Goal: Task Accomplishment & Management: Manage account settings

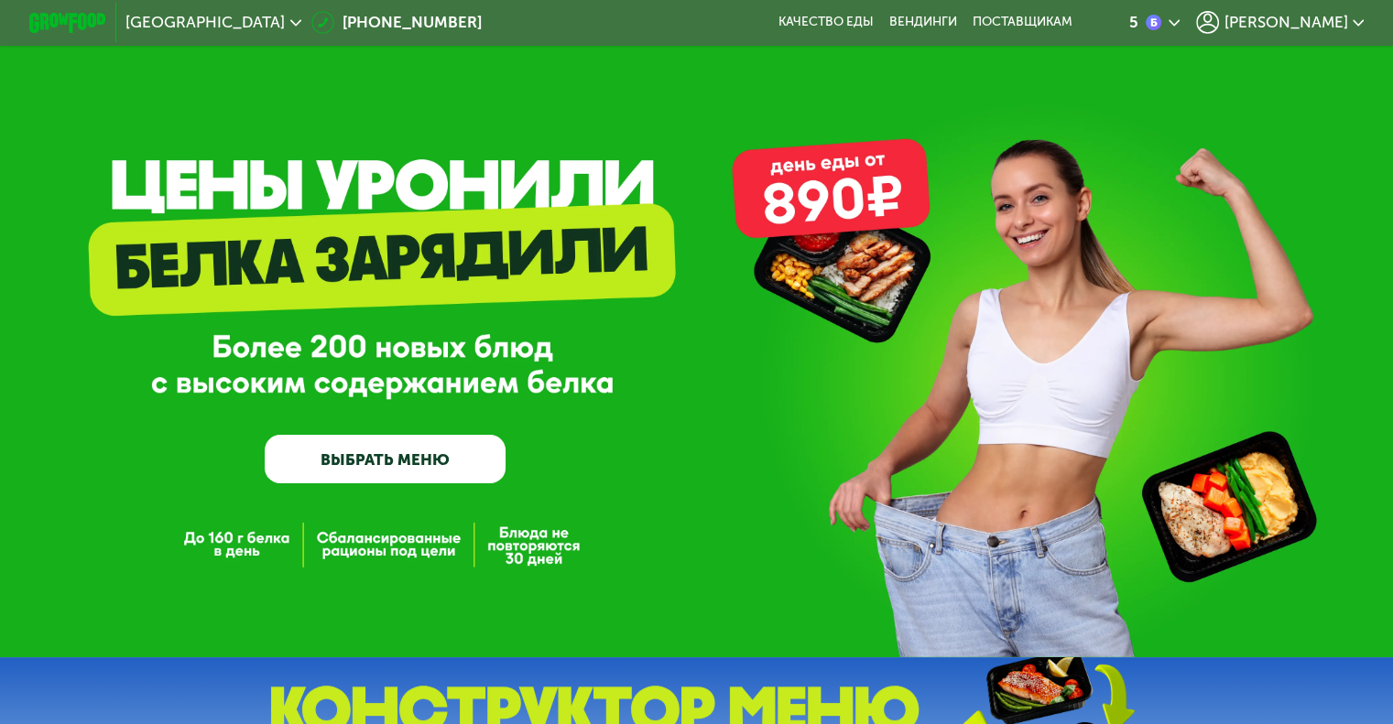
click at [1315, 16] on span "[PERSON_NAME]" at bounding box center [1285, 23] width 124 height 16
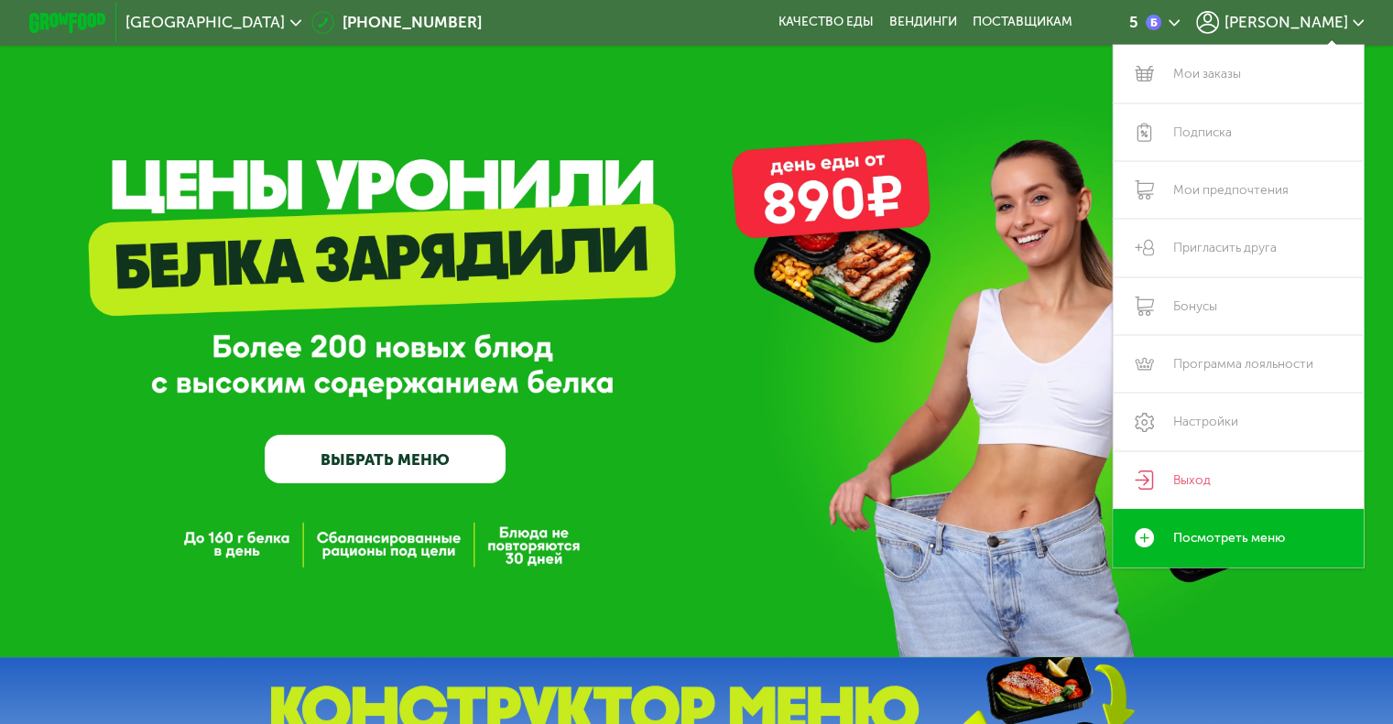
click at [1315, 16] on span "[PERSON_NAME]" at bounding box center [1285, 23] width 124 height 16
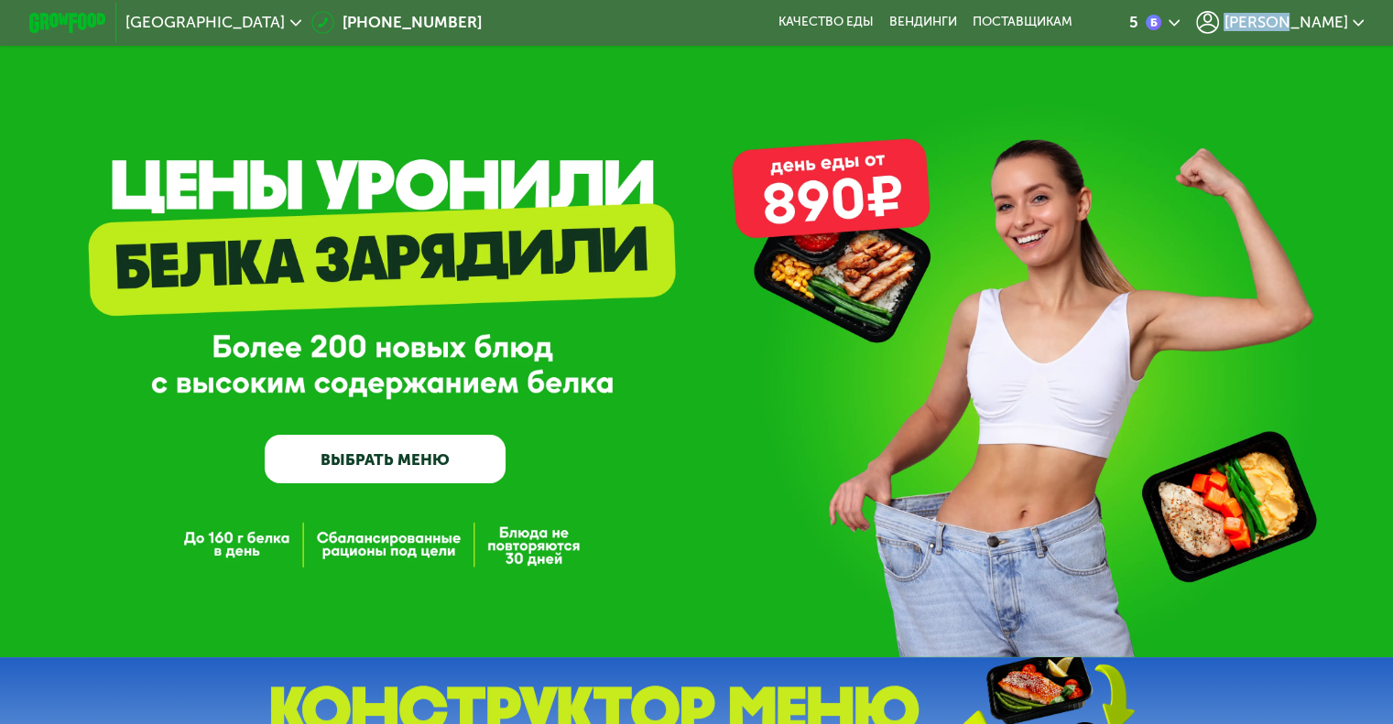
click at [1319, 20] on span "[PERSON_NAME]" at bounding box center [1285, 23] width 124 height 16
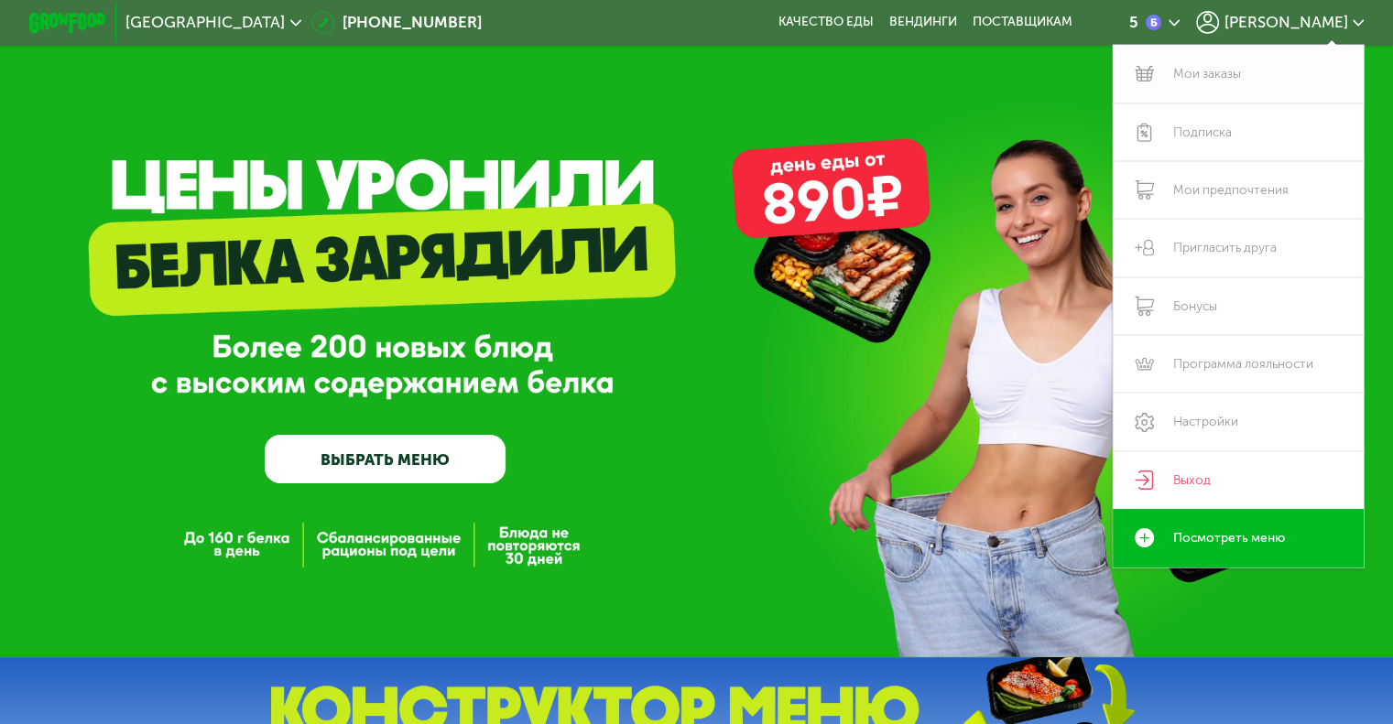
click at [1209, 71] on link "Мои заказы" at bounding box center [1238, 74] width 252 height 58
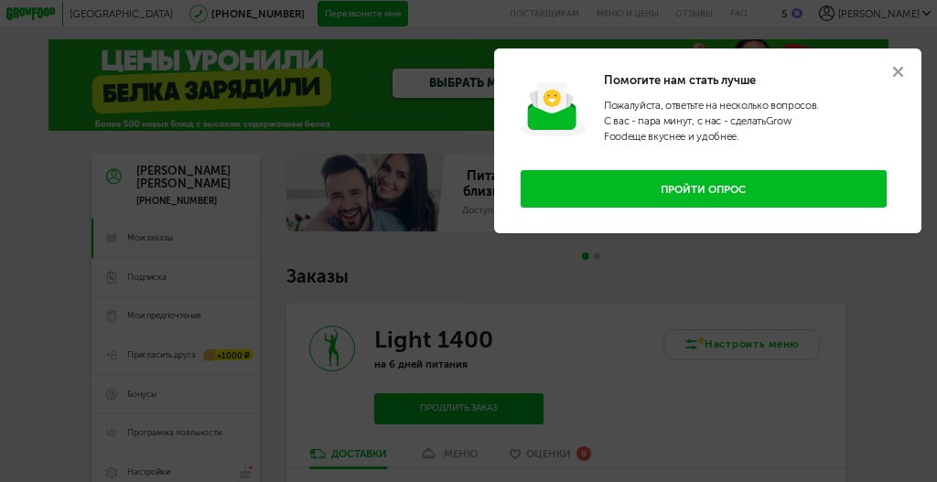
click at [902, 70] on icon at bounding box center [899, 72] width 10 height 10
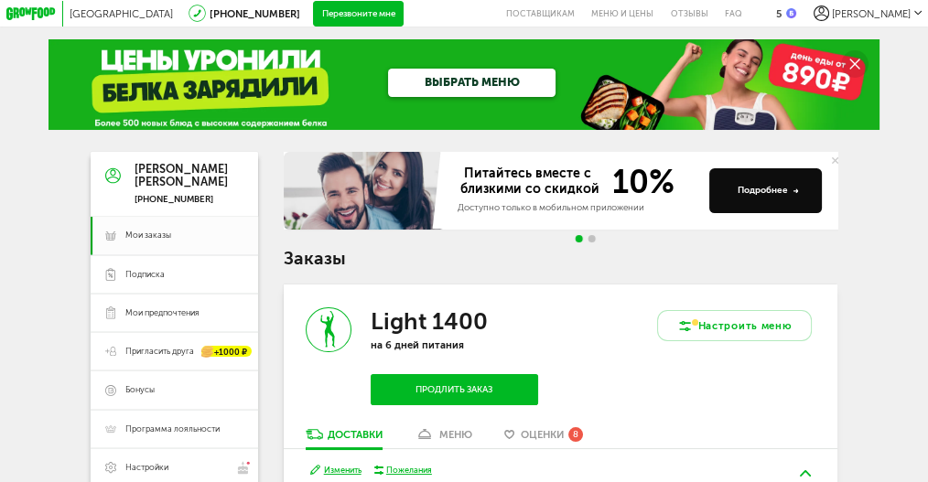
scroll to position [60, 0]
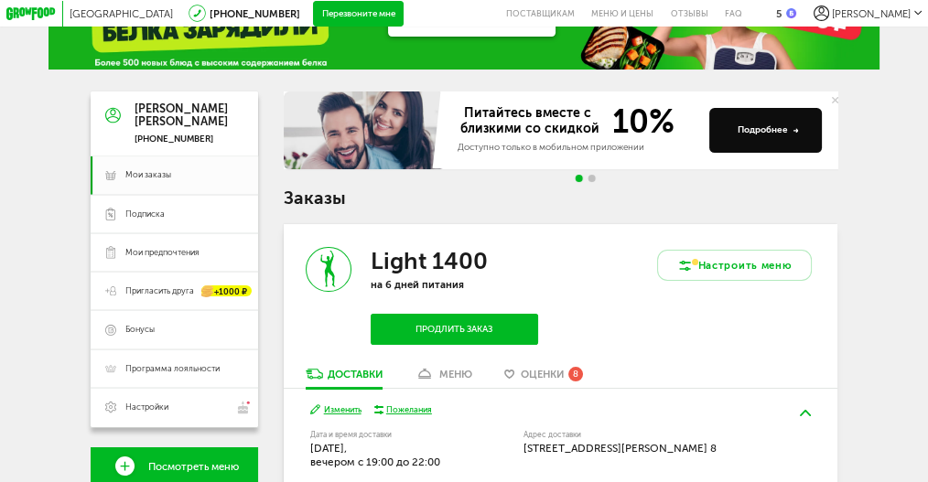
click at [452, 369] on div "Light 1400 на 6 дней питания Продлить заказ Настроить меню Доставки меню Оценки…" at bounding box center [561, 354] width 555 height 261
click at [453, 375] on div "меню" at bounding box center [455, 374] width 33 height 13
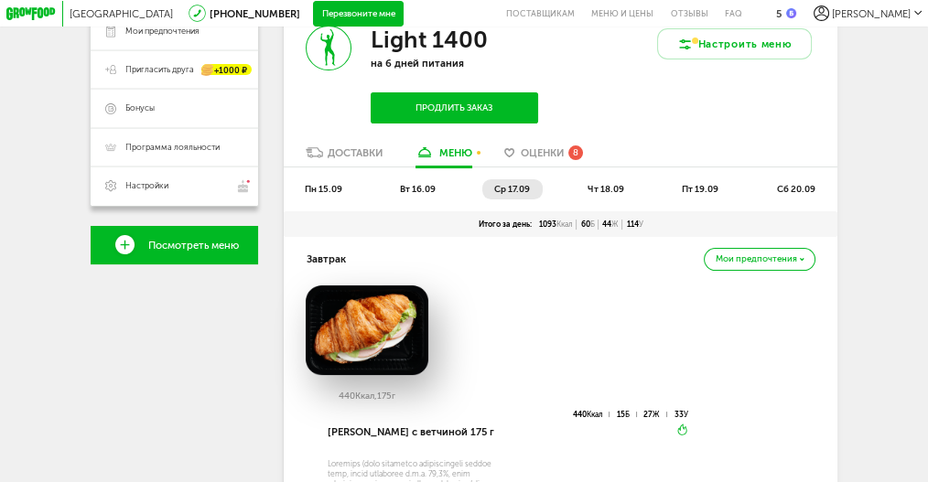
scroll to position [303, 0]
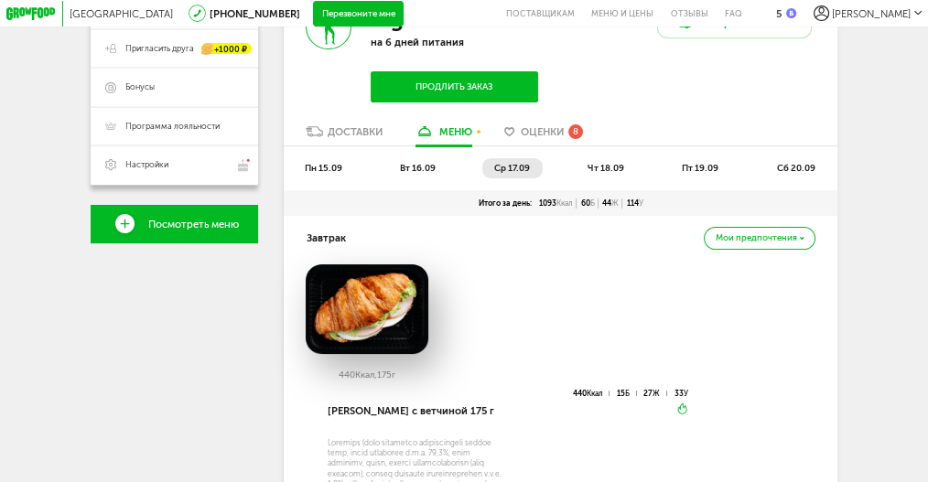
click at [615, 170] on span "чт 18.09" at bounding box center [606, 168] width 37 height 11
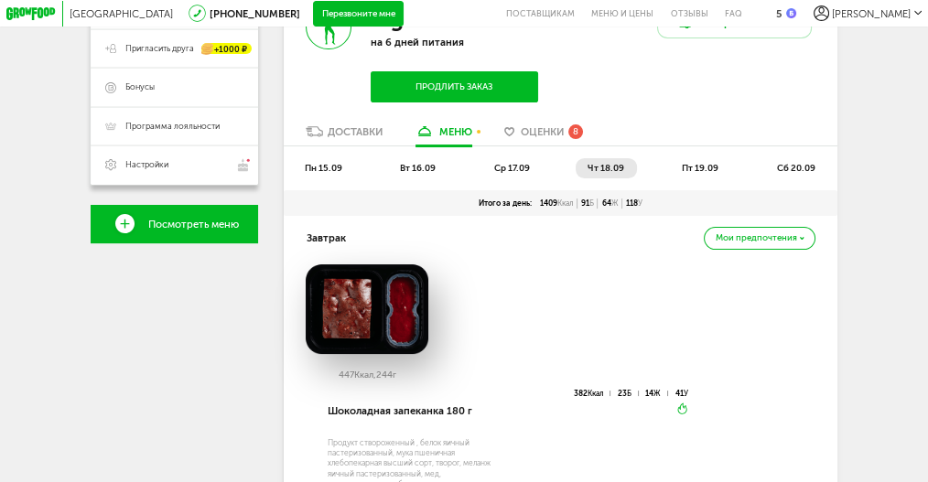
click at [704, 171] on span "пт 19.09" at bounding box center [700, 168] width 37 height 11
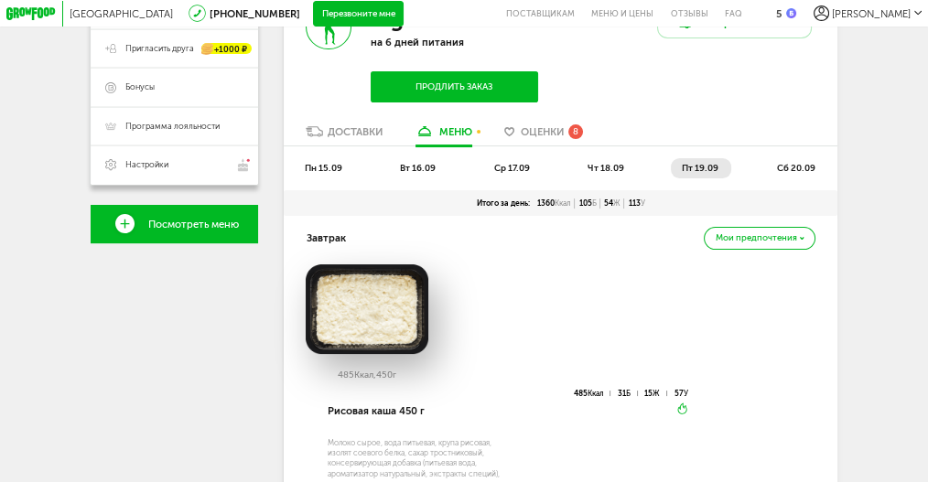
click at [804, 167] on span "сб 20.09" at bounding box center [796, 168] width 38 height 11
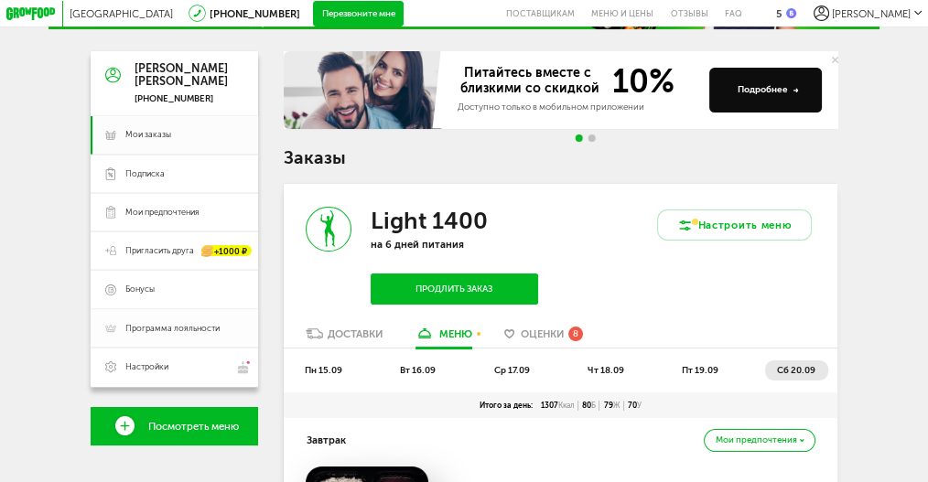
scroll to position [122, 0]
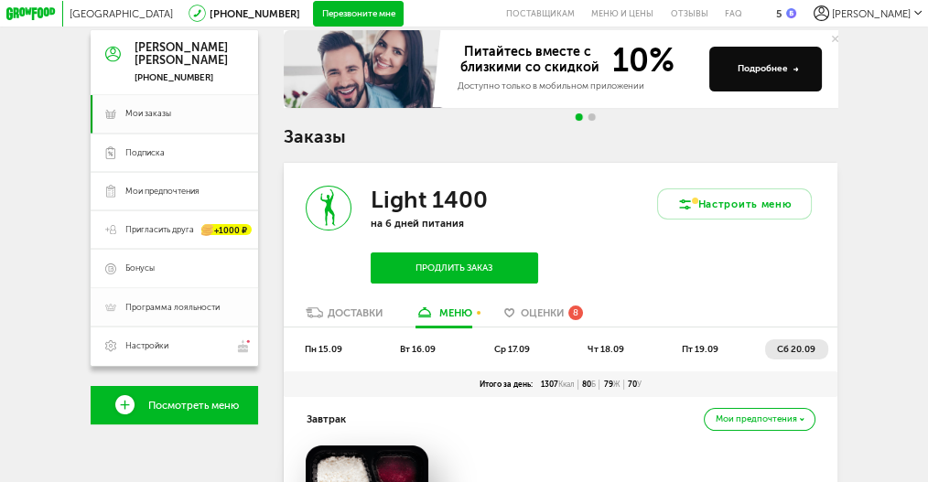
click at [167, 305] on link "Программа лояльности" at bounding box center [175, 307] width 168 height 38
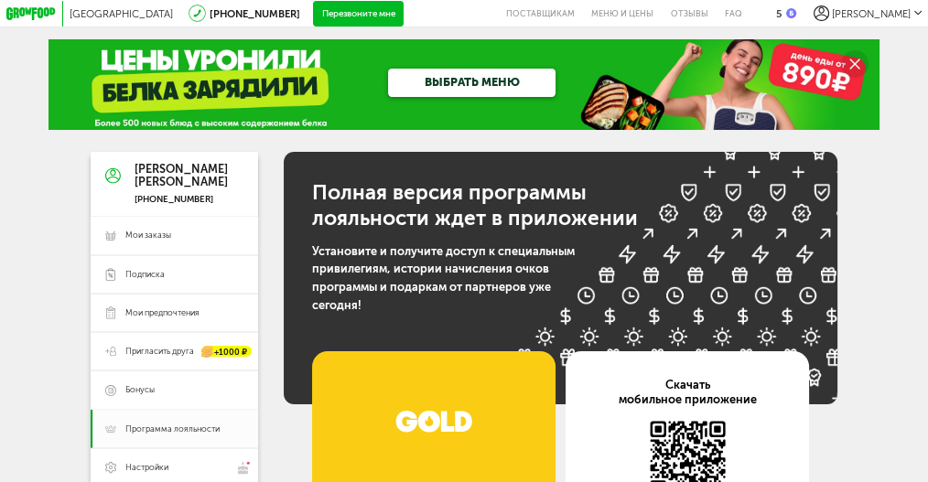
click at [476, 80] on link "ВЫБРАТЬ МЕНЮ" at bounding box center [472, 83] width 168 height 29
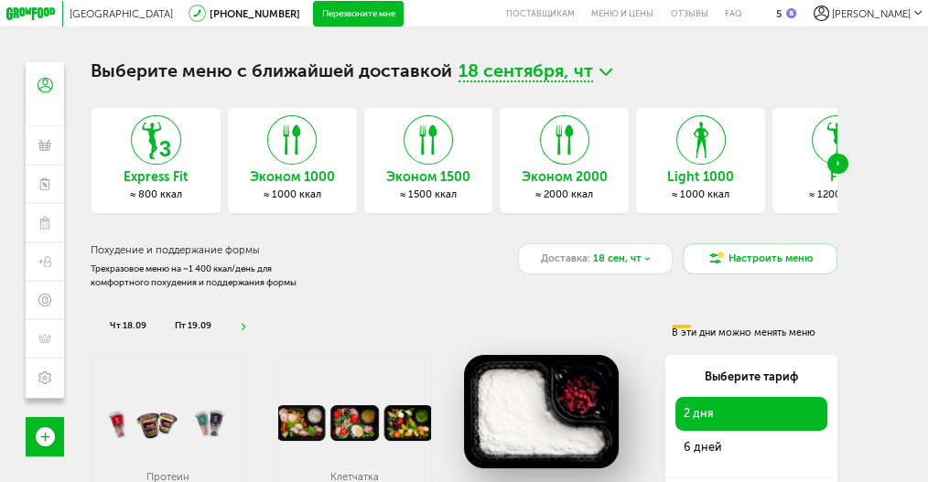
click at [840, 162] on icon "Next slide" at bounding box center [839, 163] width 4 height 5
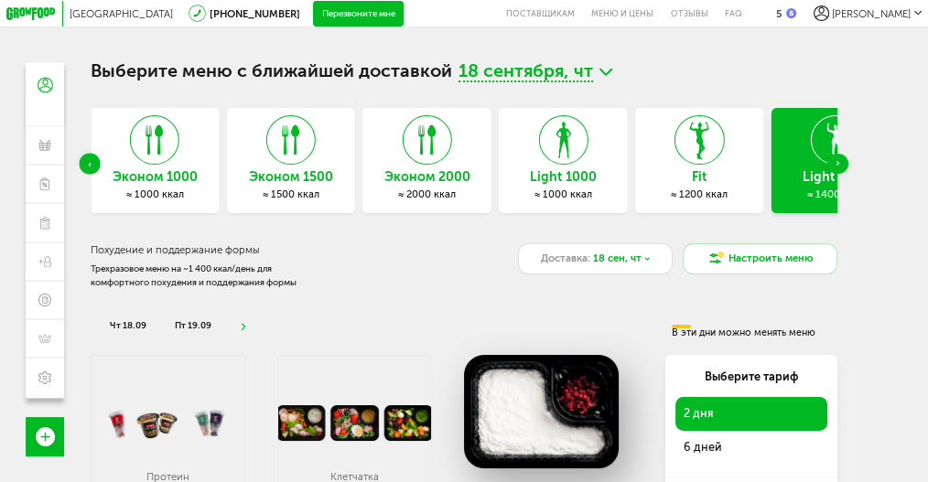
click at [813, 181] on h3 "Light 1400" at bounding box center [836, 177] width 129 height 14
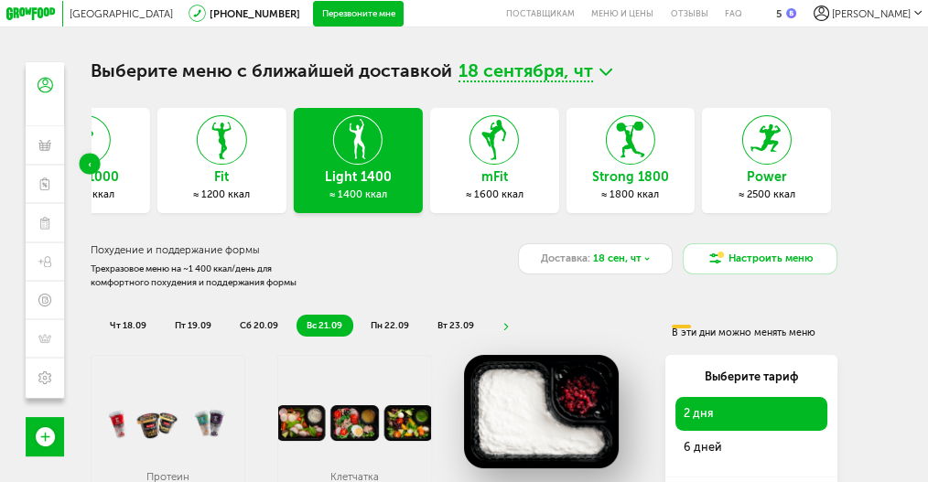
click at [222, 172] on h3 "Fit" at bounding box center [221, 177] width 129 height 14
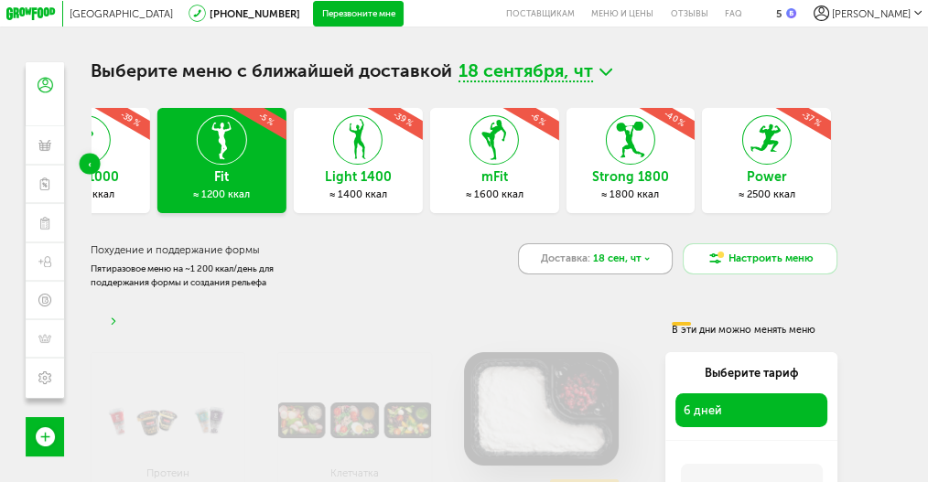
scroll to position [122, 0]
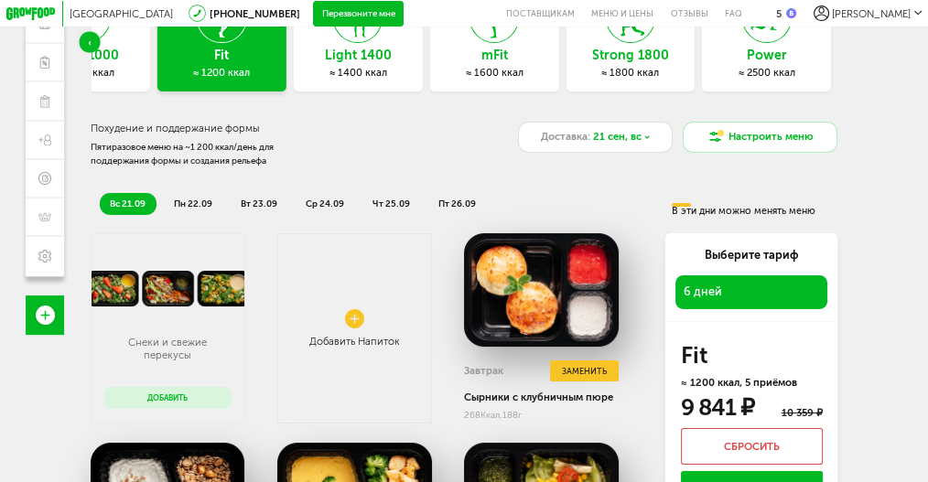
click at [380, 62] on h3 "Light 1400" at bounding box center [358, 56] width 129 height 14
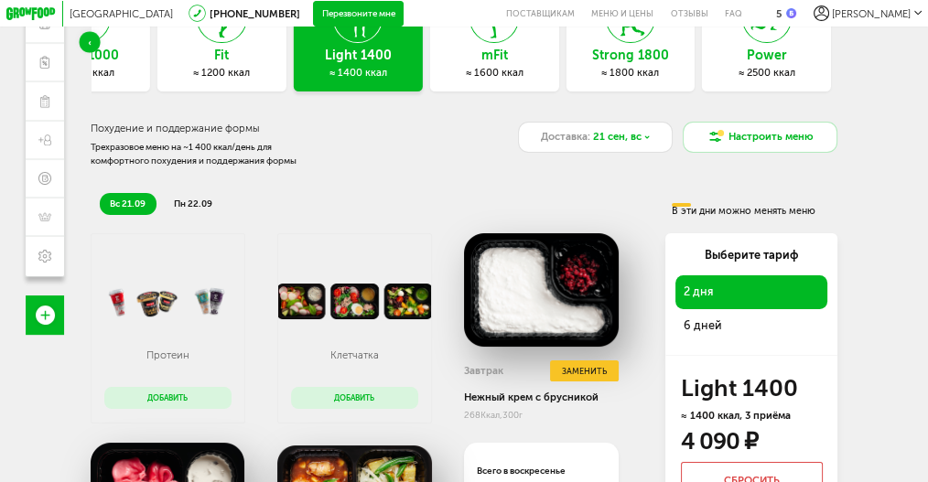
click at [710, 329] on span "6 дней" at bounding box center [751, 326] width 136 height 18
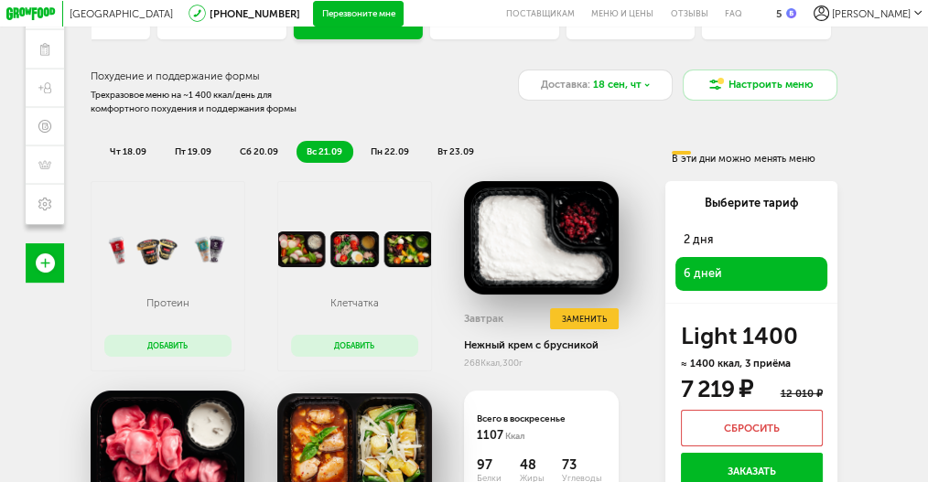
scroll to position [244, 0]
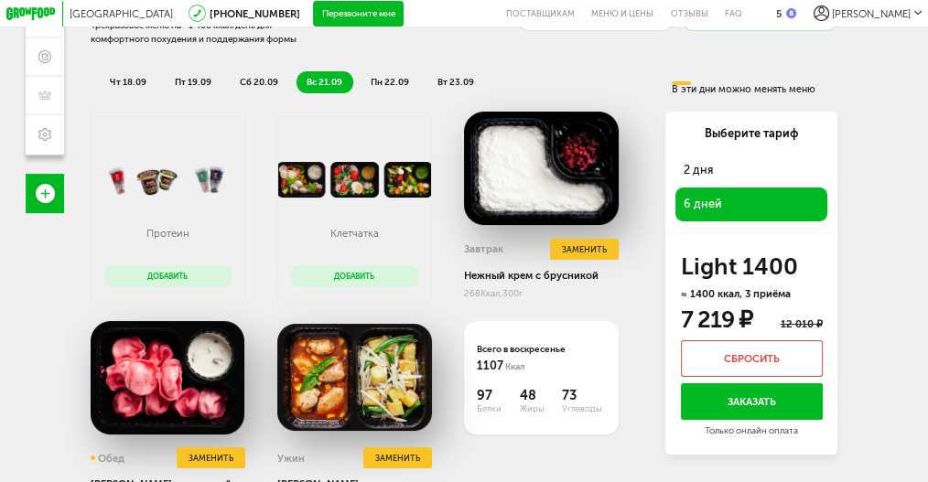
click at [396, 80] on span "пн 22.09" at bounding box center [390, 82] width 38 height 11
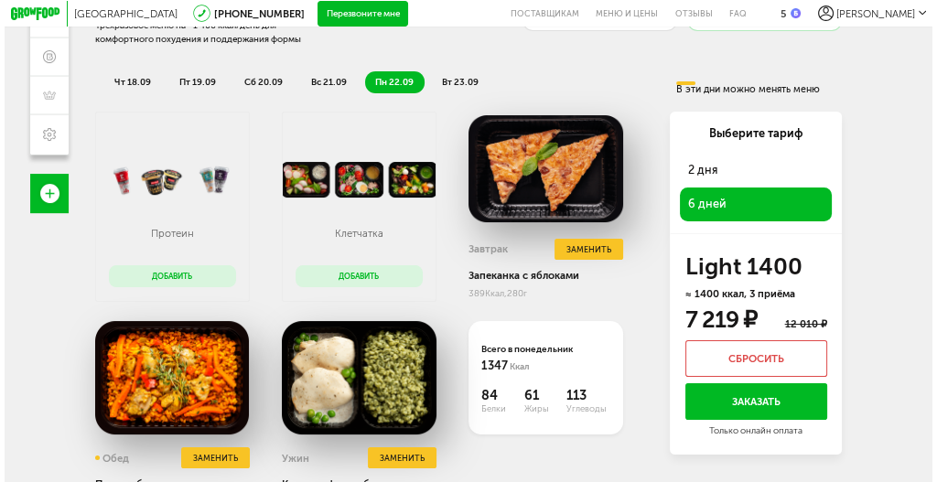
scroll to position [305, 0]
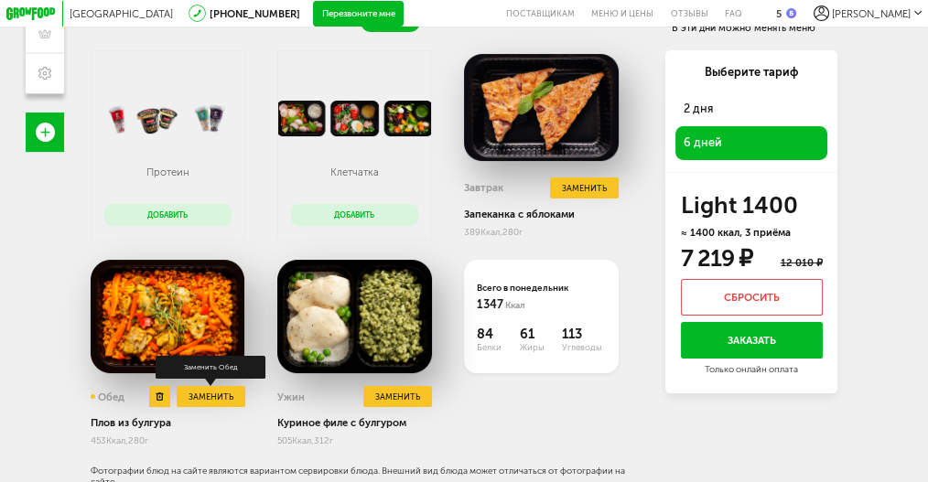
click at [222, 395] on button "Заменить" at bounding box center [211, 396] width 69 height 21
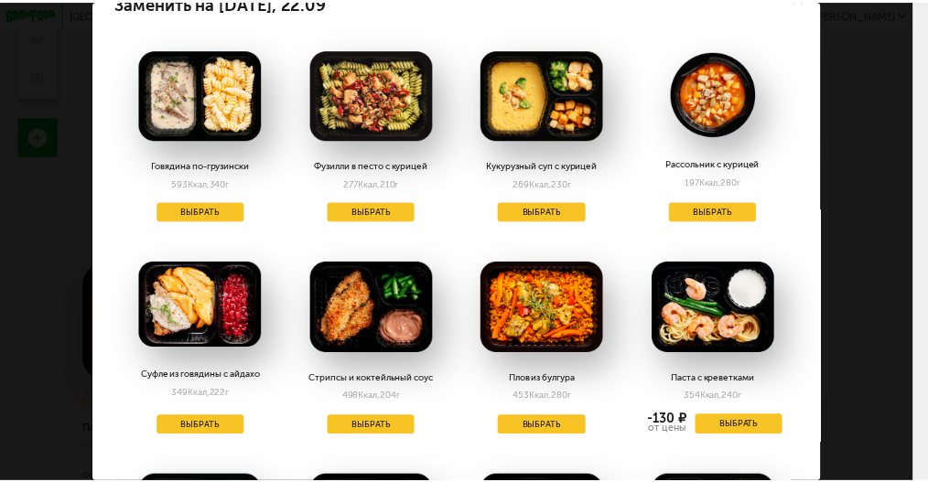
scroll to position [0, 0]
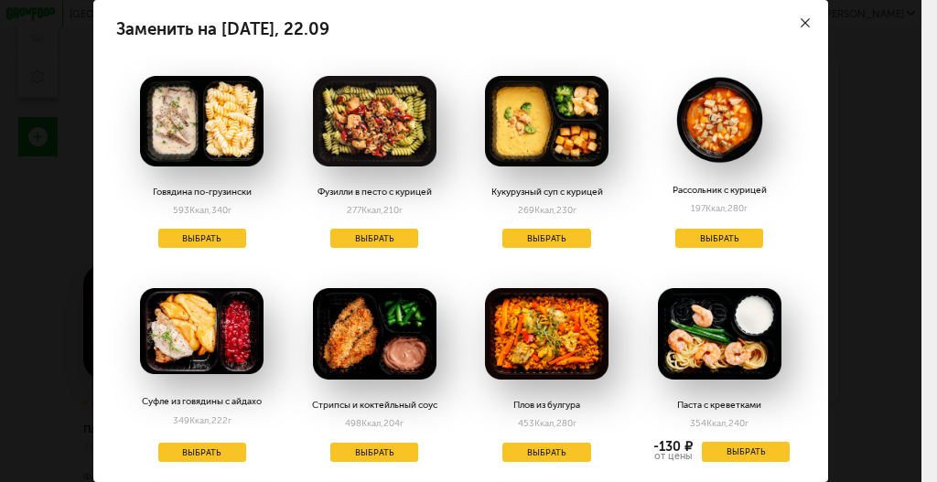
click at [796, 16] on div at bounding box center [807, 23] width 46 height 46
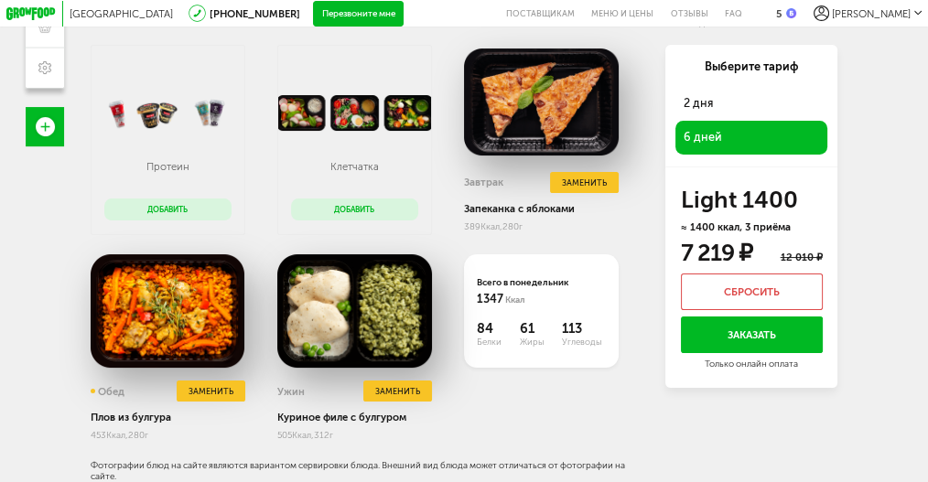
scroll to position [317, 0]
click at [210, 388] on button "Заменить" at bounding box center [211, 391] width 69 height 21
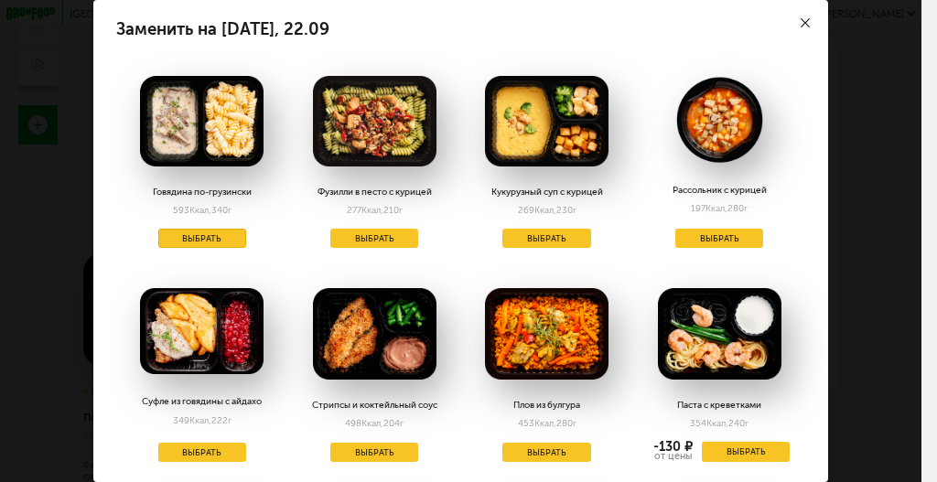
click at [192, 239] on button "Выбрать" at bounding box center [202, 238] width 88 height 19
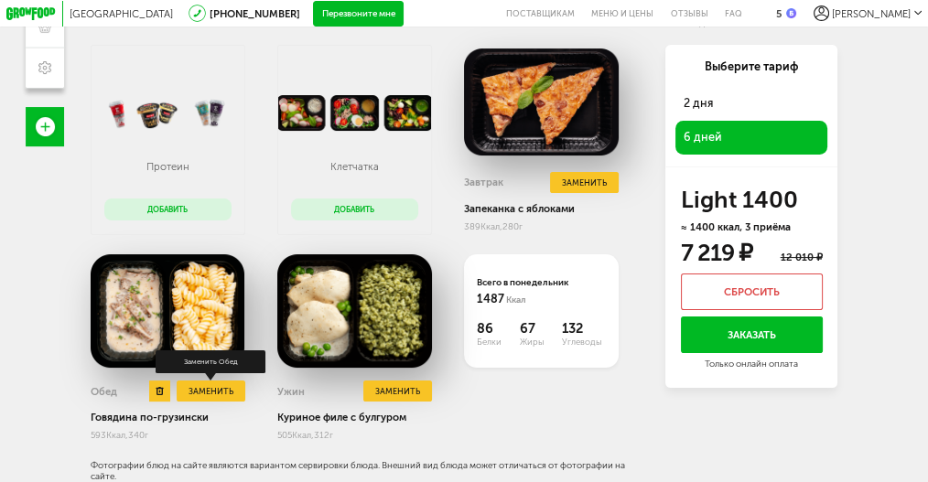
click at [203, 391] on button "Заменить" at bounding box center [211, 391] width 69 height 21
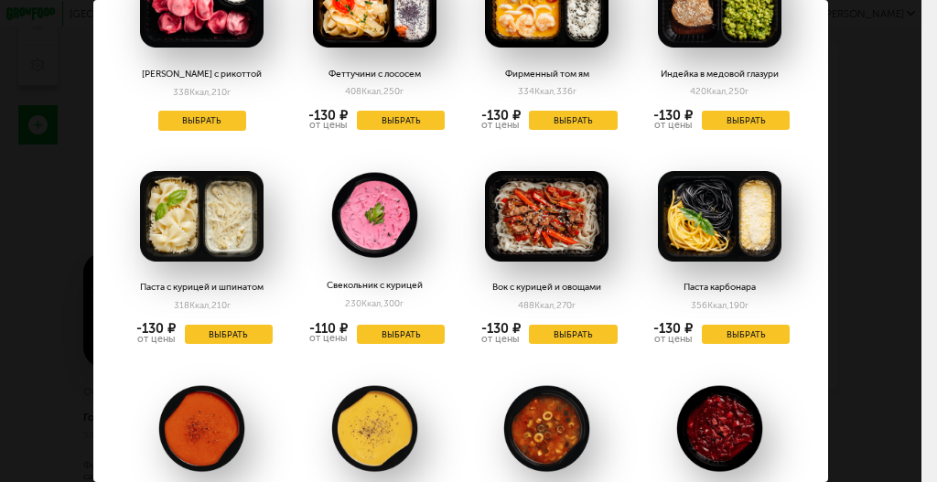
scroll to position [549, 0]
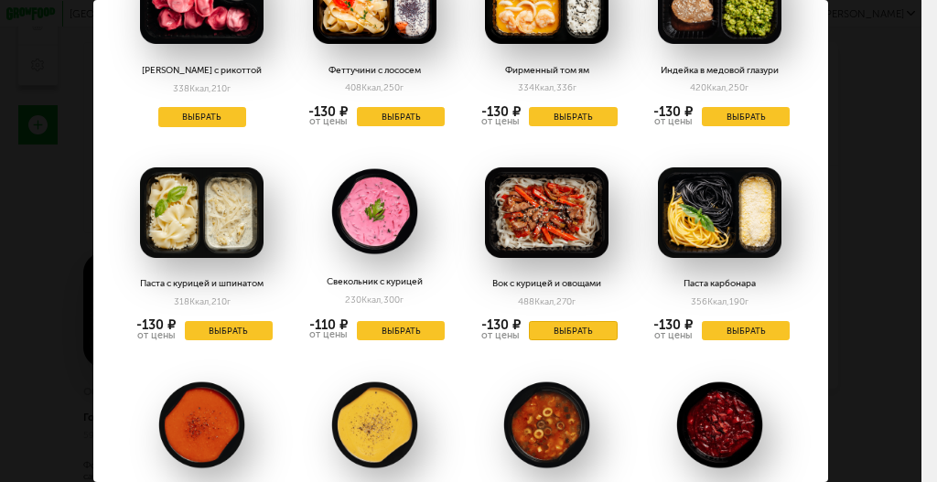
click at [566, 328] on button "Выбрать" at bounding box center [573, 330] width 88 height 19
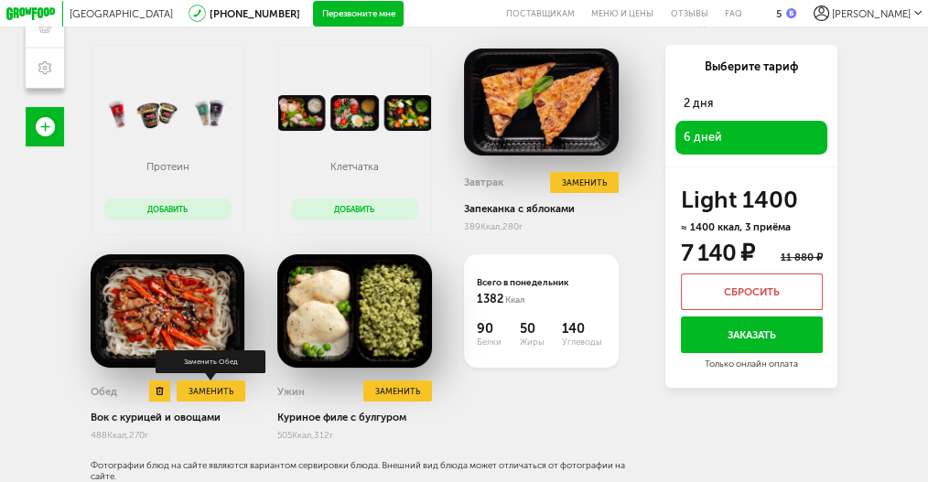
click at [193, 393] on button "Заменить" at bounding box center [211, 391] width 69 height 21
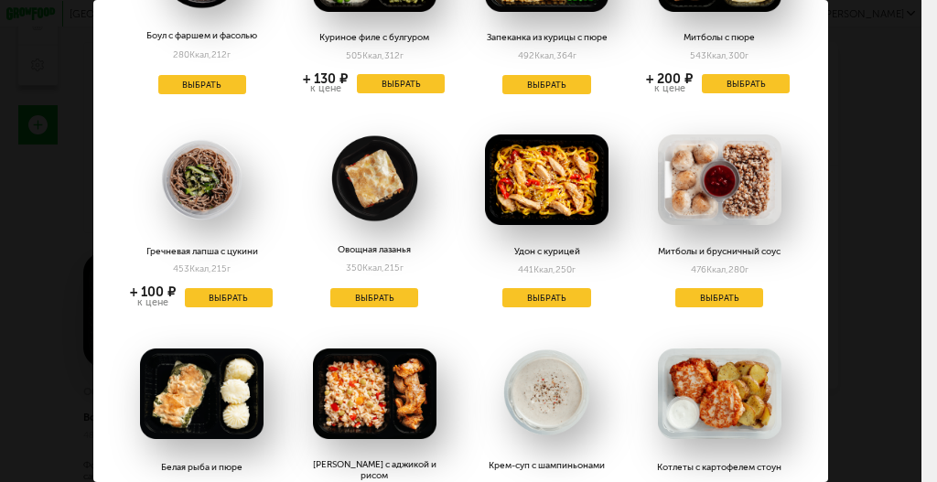
scroll to position [1282, 0]
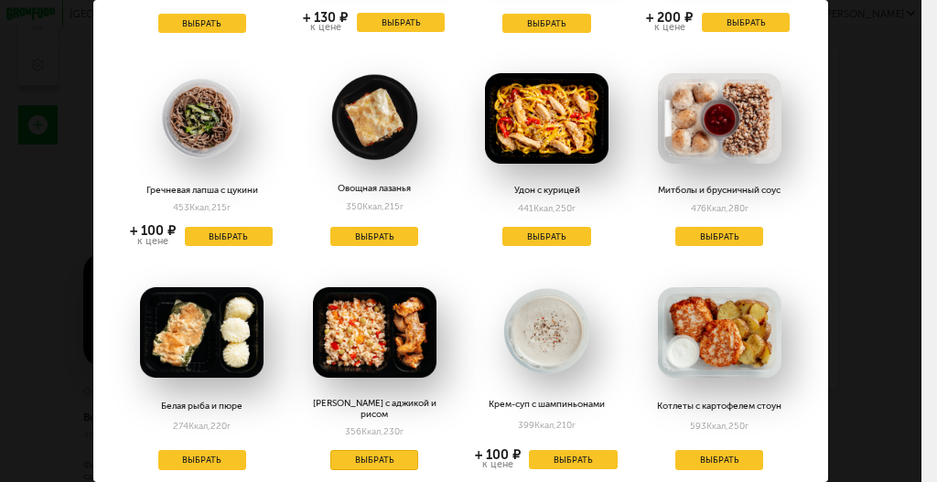
click at [372, 450] on button "Выбрать" at bounding box center [375, 459] width 88 height 19
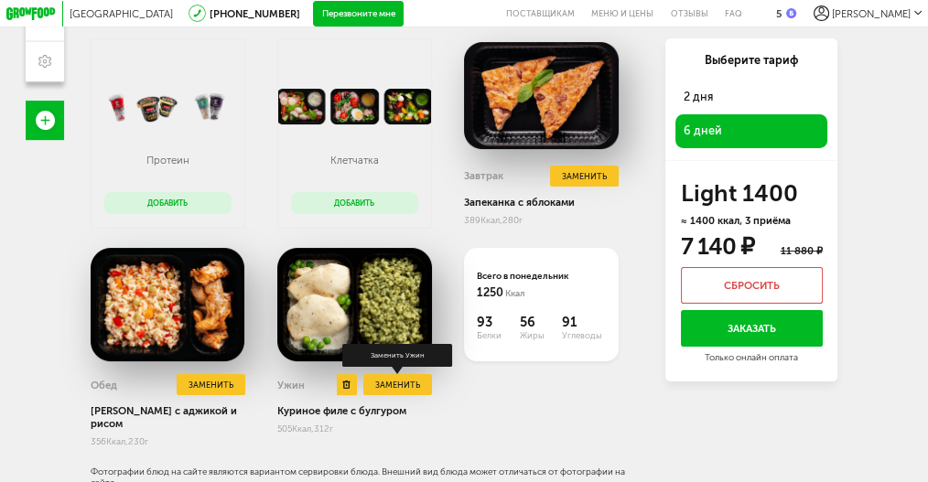
click at [391, 391] on button "Заменить" at bounding box center [397, 384] width 69 height 21
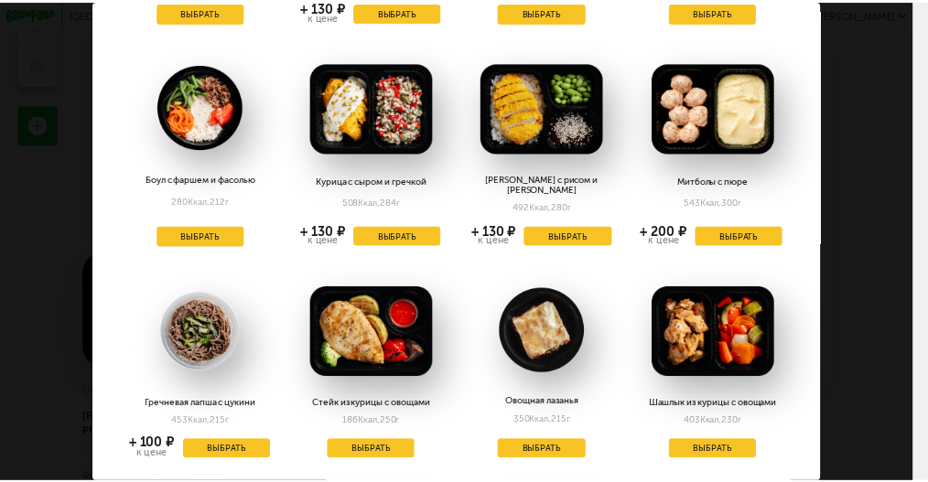
scroll to position [488, 0]
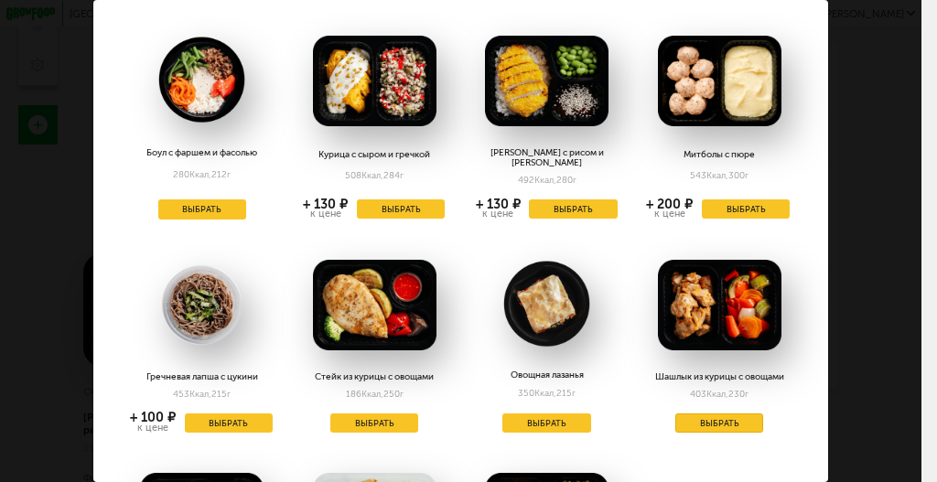
click at [708, 414] on button "Выбрать" at bounding box center [720, 423] width 88 height 19
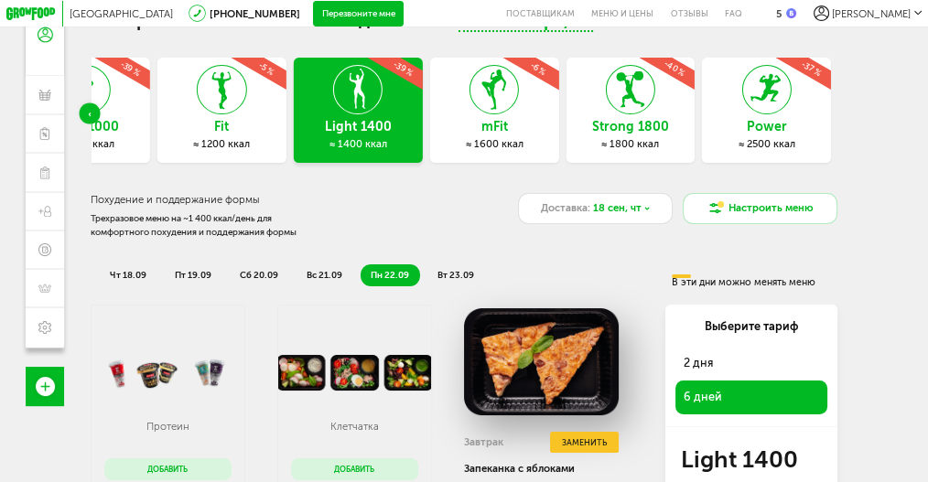
scroll to position [12, 0]
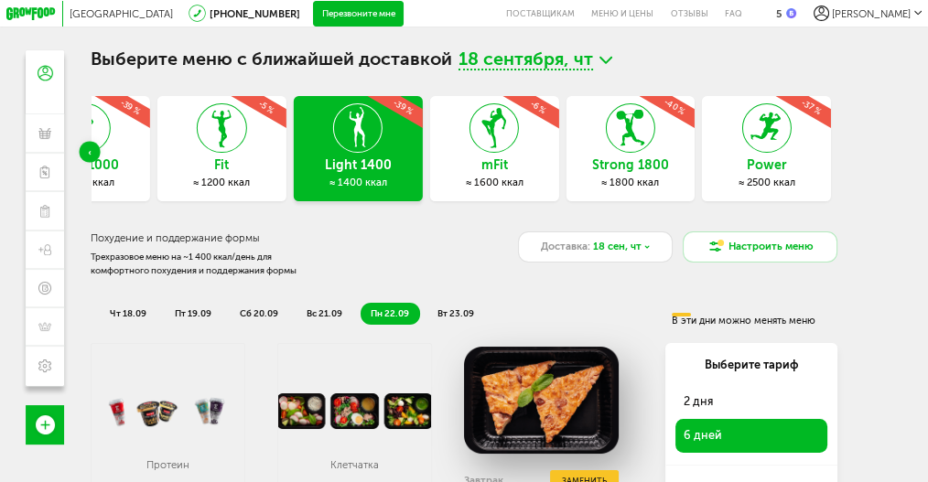
click at [454, 317] on span "вт 23.09" at bounding box center [456, 314] width 37 height 11
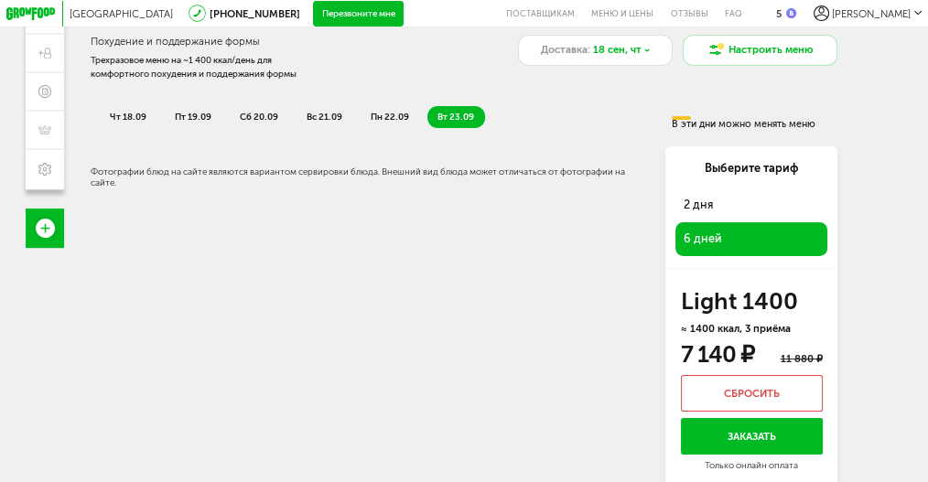
scroll to position [221, 0]
